Goal: Task Accomplishment & Management: Complete application form

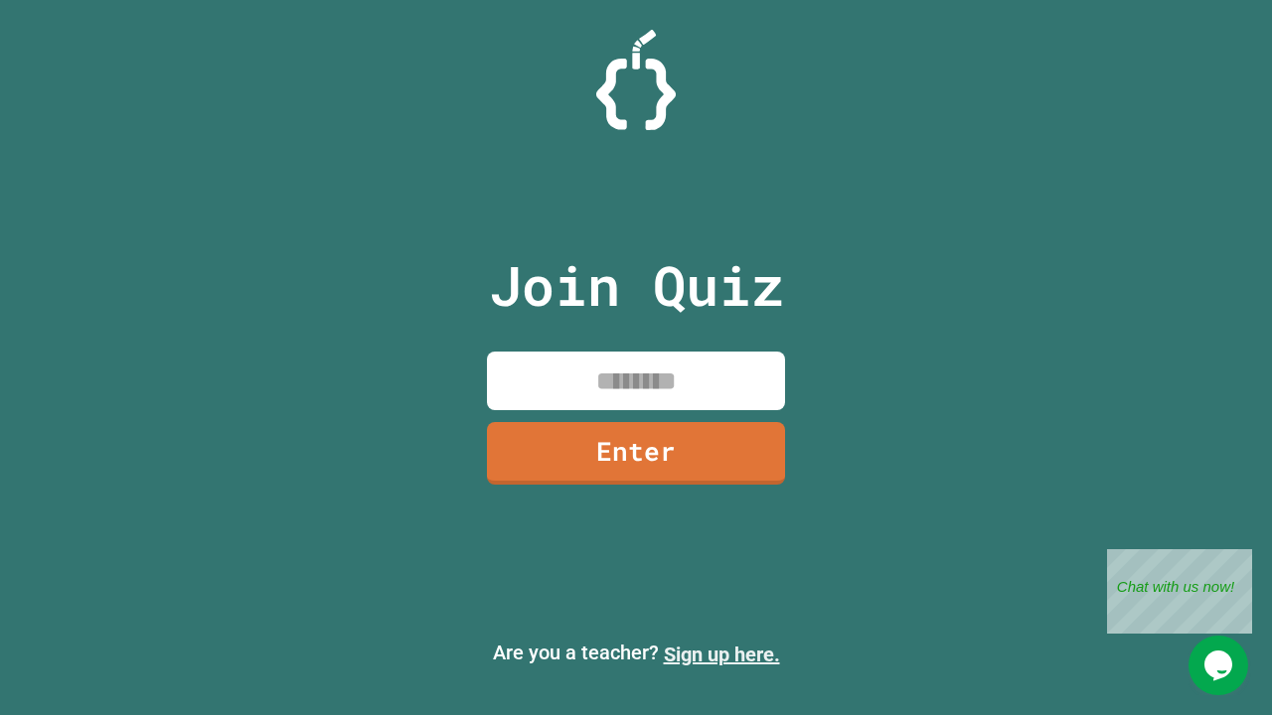
click at [721, 655] on link "Sign up here." at bounding box center [722, 655] width 116 height 24
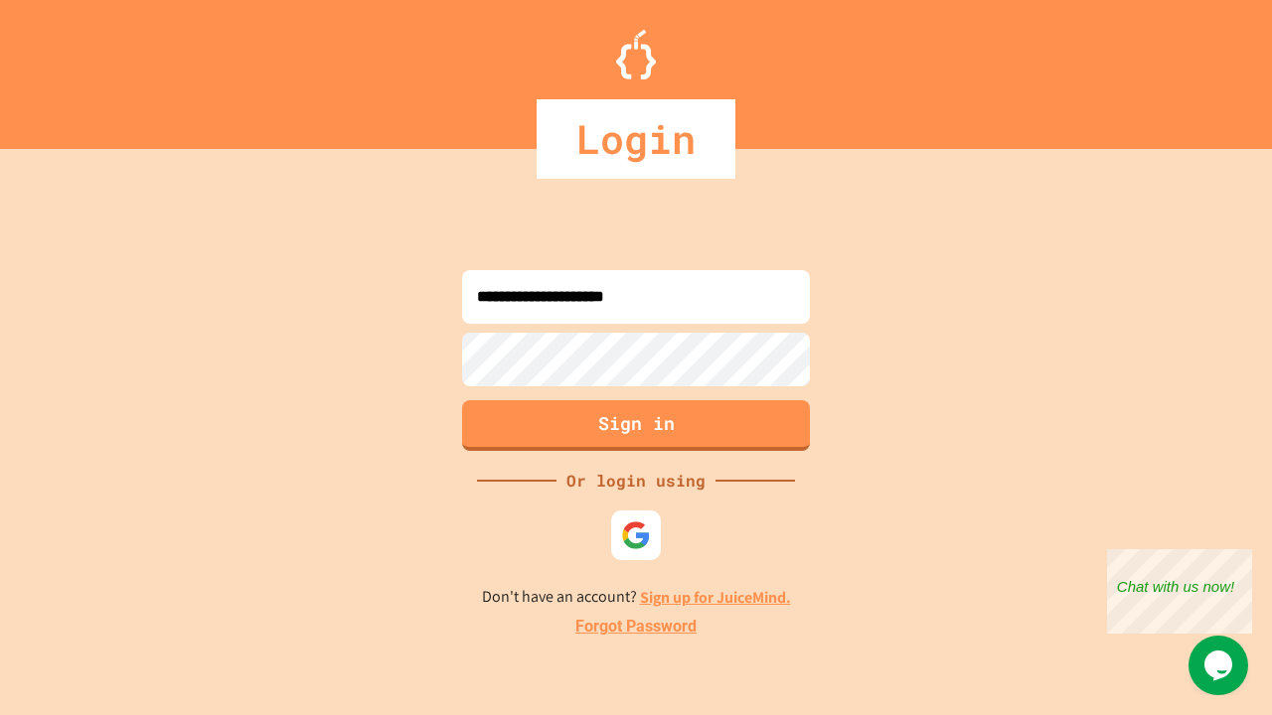
type input "**********"
